Goal: Transaction & Acquisition: Purchase product/service

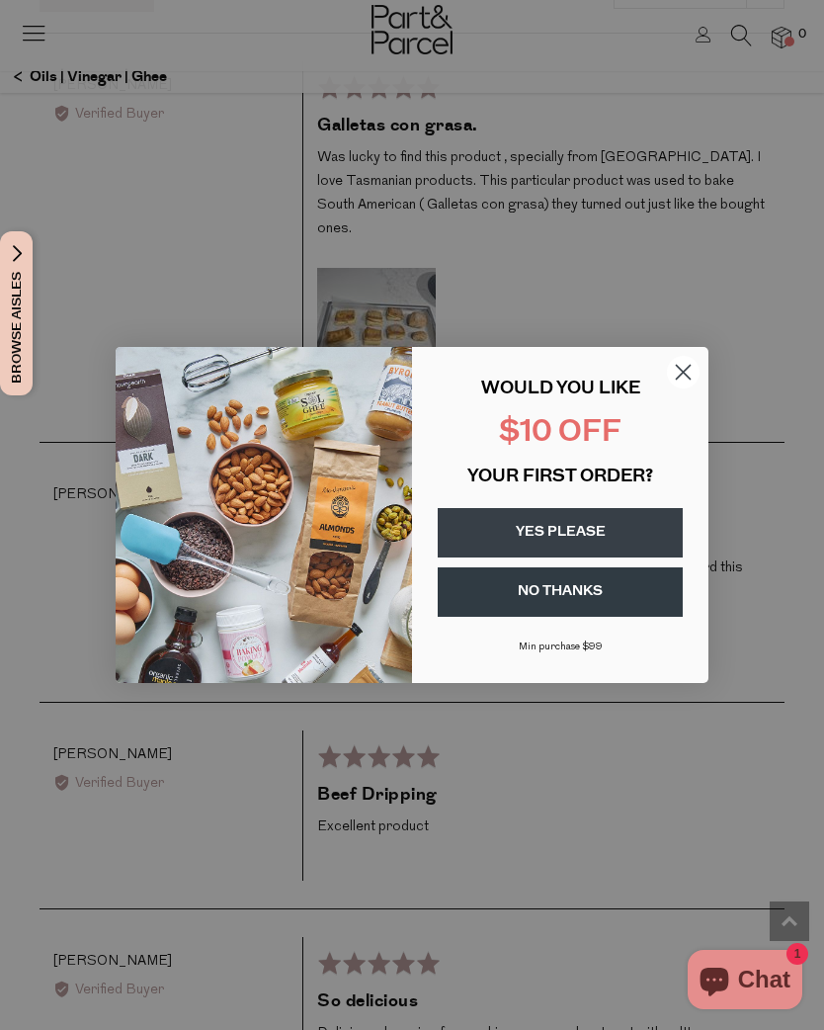
click at [676, 384] on circle "Close dialog" at bounding box center [683, 372] width 33 height 33
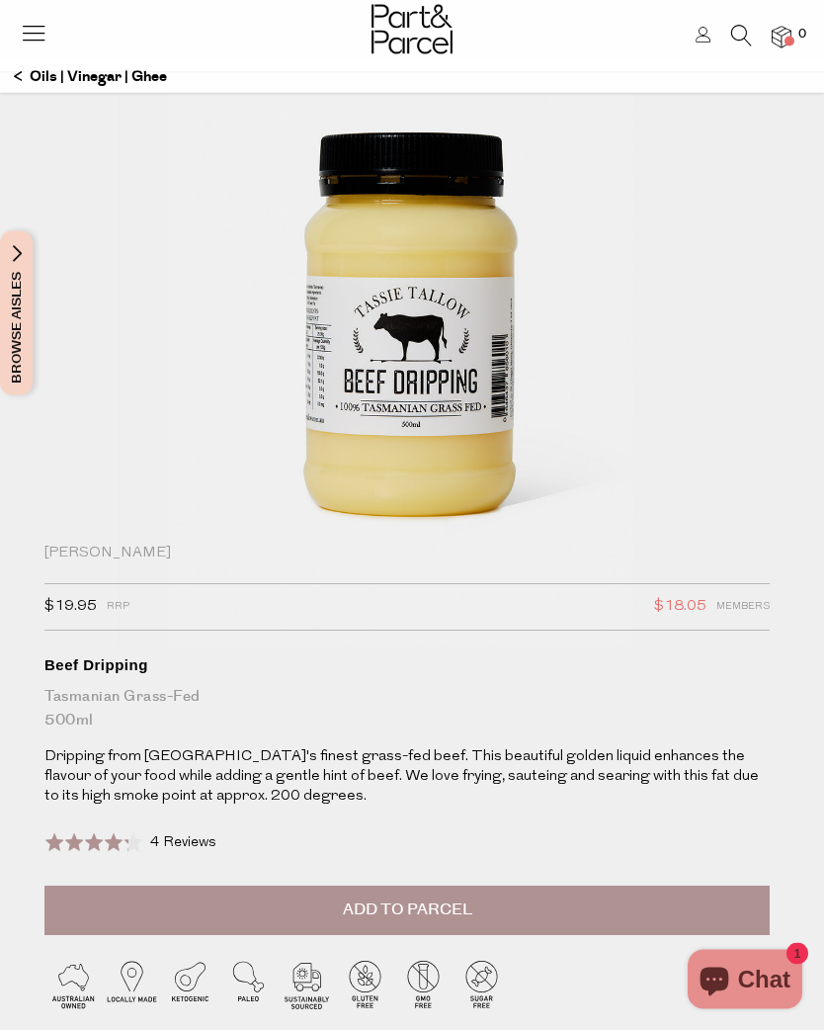
scroll to position [157, 0]
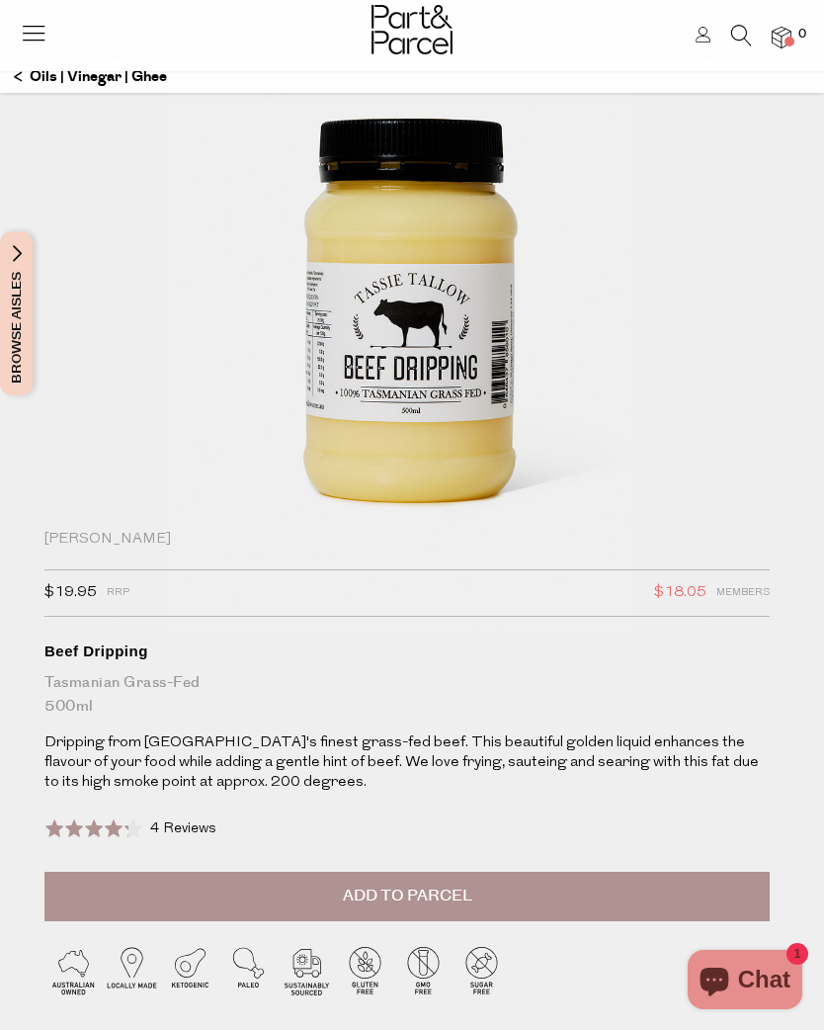
click at [463, 911] on button "Add to Parcel" at bounding box center [406, 896] width 725 height 49
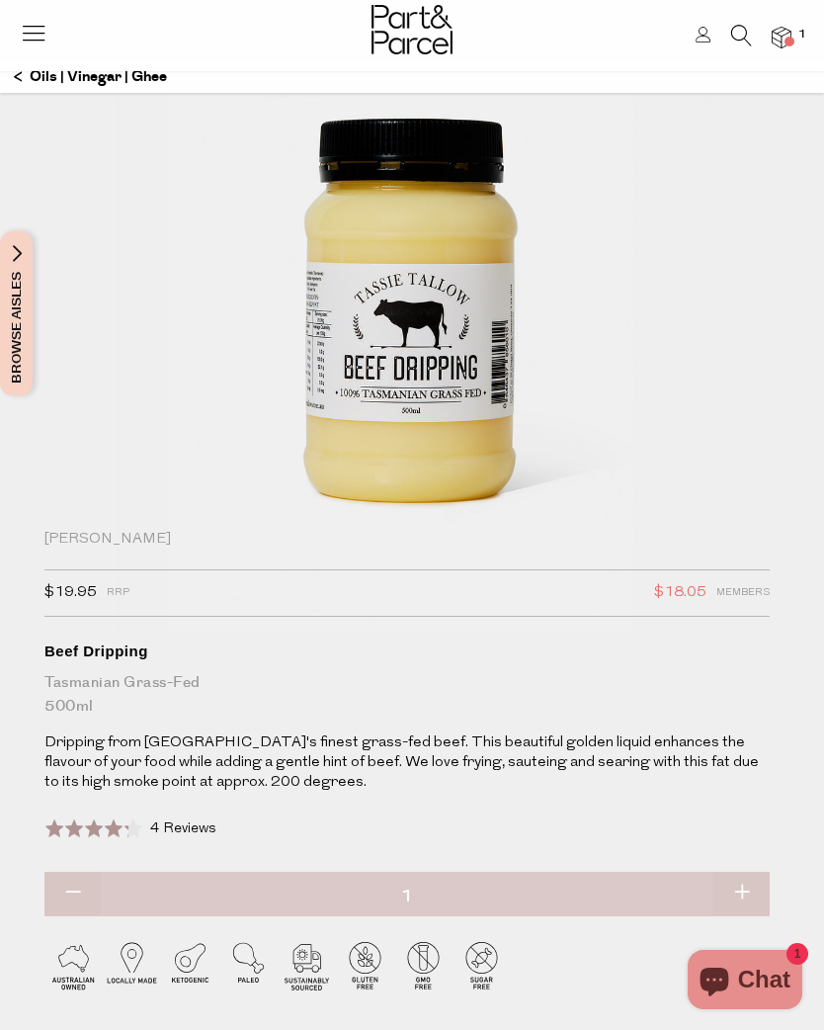
scroll to position [0, 0]
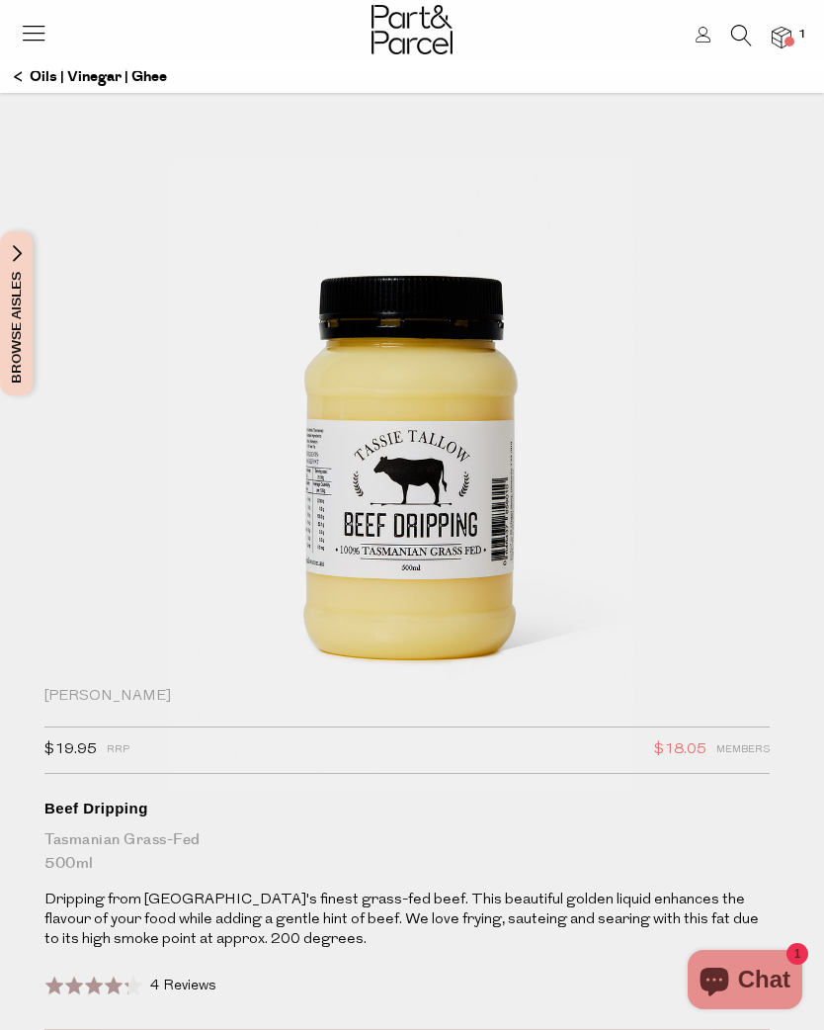
click at [37, 27] on icon at bounding box center [34, 33] width 28 height 28
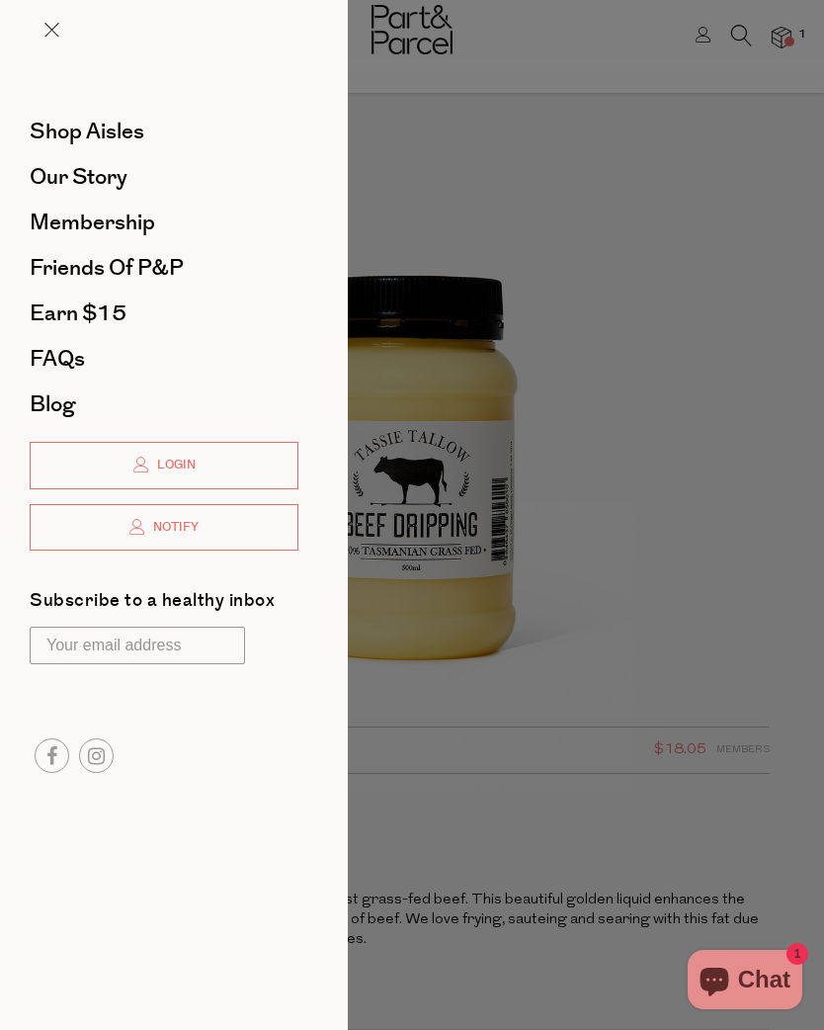
click at [153, 134] on link "Shop Aisles" at bounding box center [164, 132] width 269 height 22
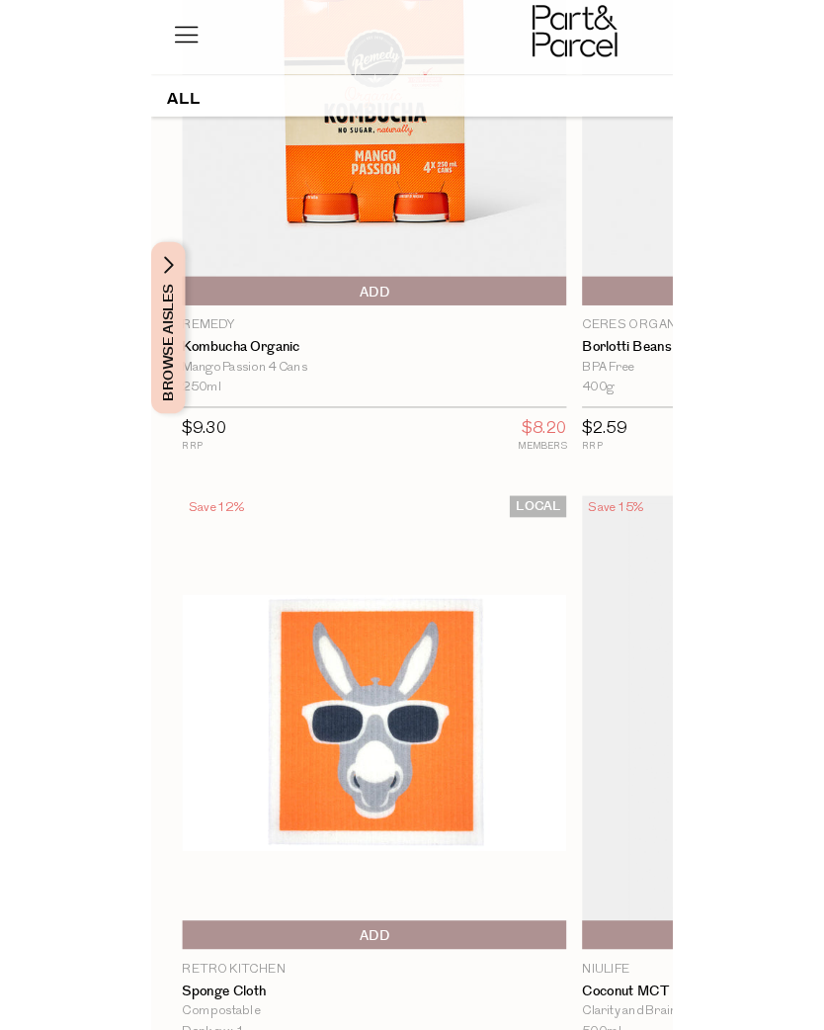
scroll to position [4715, 0]
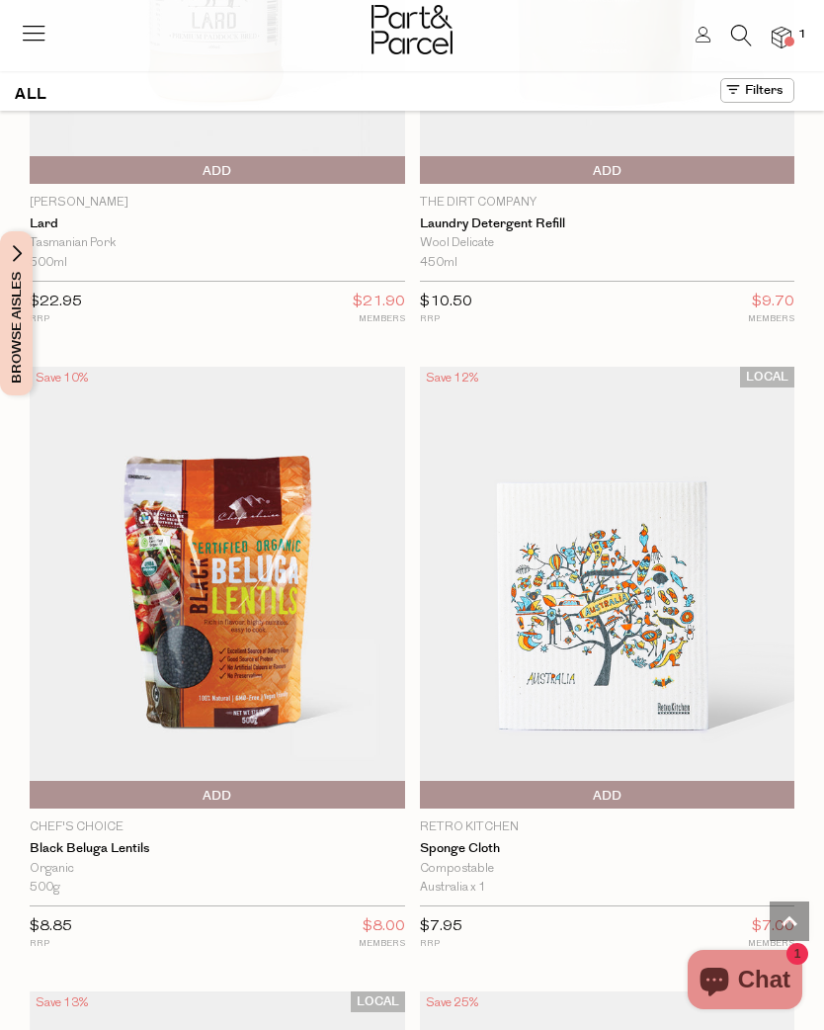
click at [791, 32] on img at bounding box center [782, 38] width 20 height 23
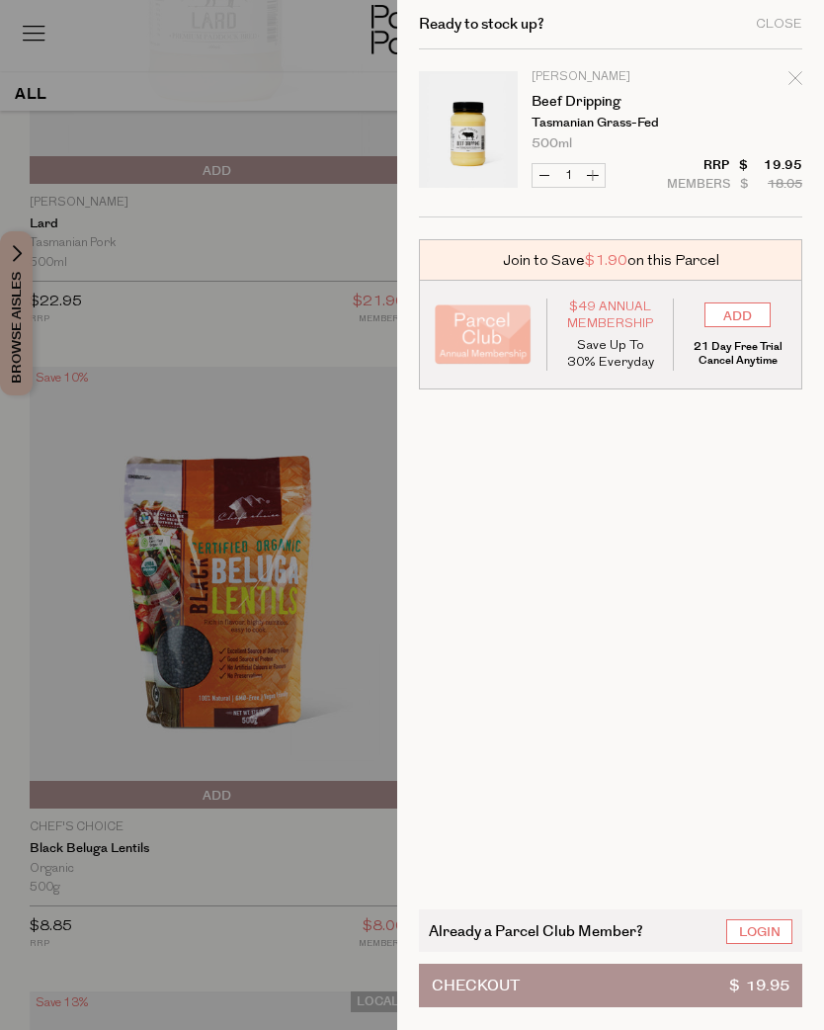
click at [801, 71] on icon "Remove Beef Dripping" at bounding box center [796, 78] width 14 height 14
type input "Add Membership"
